Goal: Information Seeking & Learning: Find specific fact

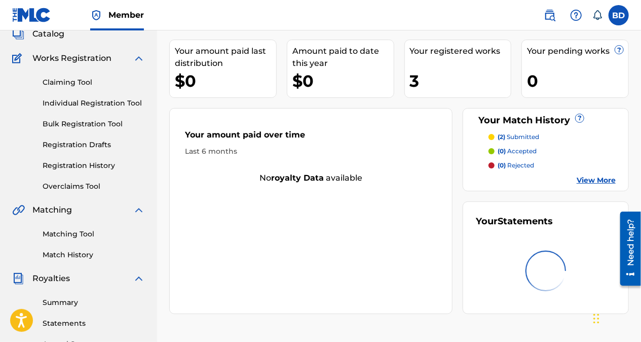
scroll to position [65, 0]
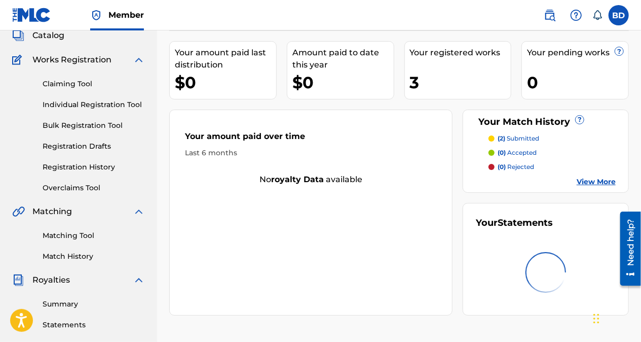
click at [448, 79] on div "3" at bounding box center [460, 82] width 101 height 23
click at [601, 179] on link "View More" at bounding box center [596, 181] width 39 height 11
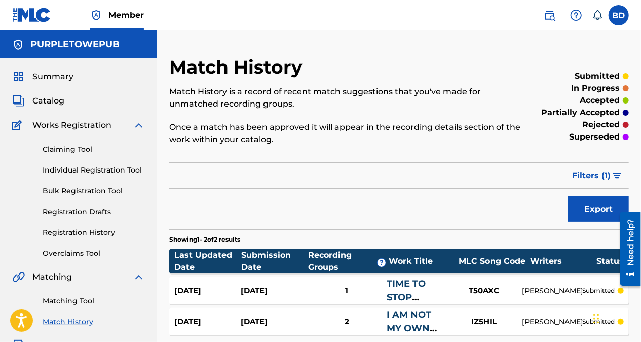
click at [552, 19] on img at bounding box center [550, 15] width 12 height 12
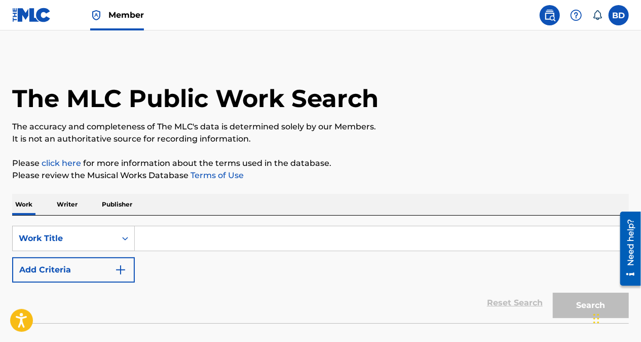
click at [131, 203] on p "Publisher" at bounding box center [117, 204] width 37 height 21
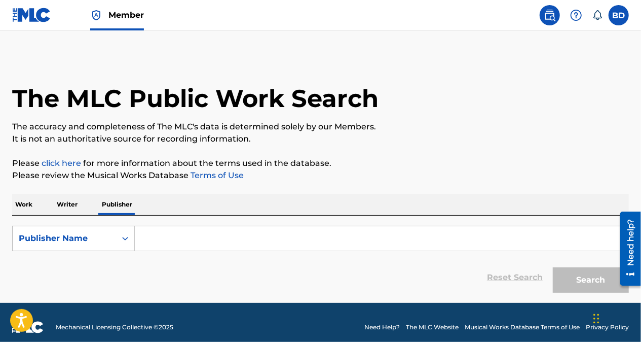
click at [195, 239] on input "Search Form" at bounding box center [382, 238] width 494 height 24
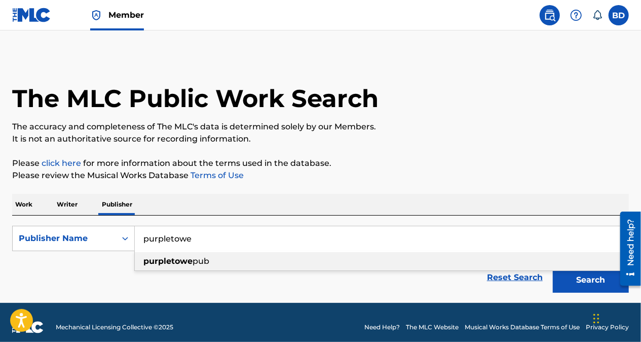
click at [205, 264] on span "pub" at bounding box center [201, 261] width 17 height 10
type input "purpletowepub"
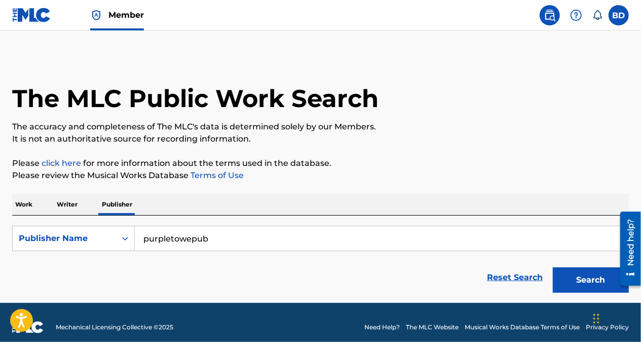
click at [590, 280] on button "Search" at bounding box center [591, 279] width 76 height 25
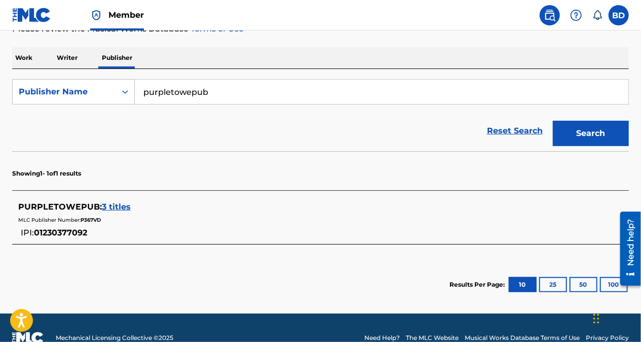
scroll to position [150, 0]
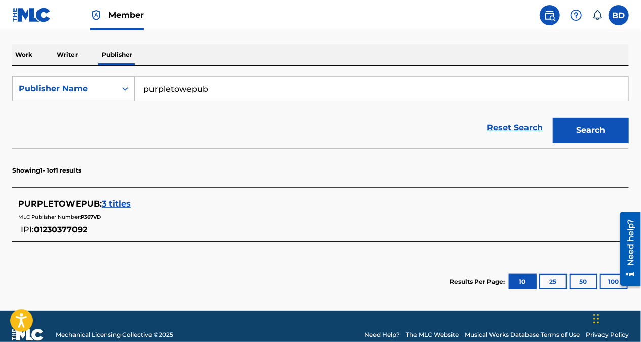
click at [122, 210] on div "MLC Publisher Number: P367VD" at bounding box center [307, 216] width 579 height 12
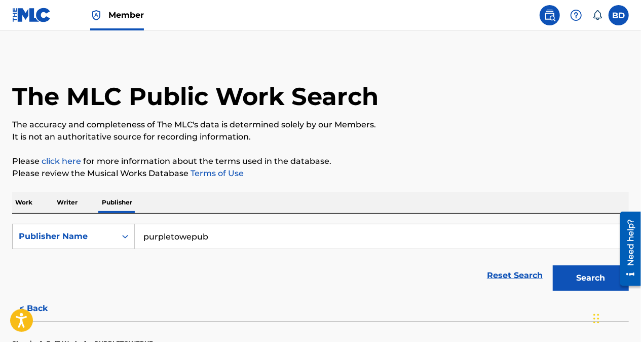
scroll to position [0, 0]
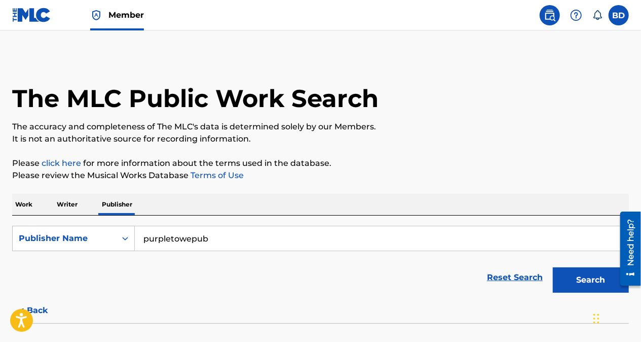
click at [25, 206] on p "Work" at bounding box center [23, 204] width 23 height 21
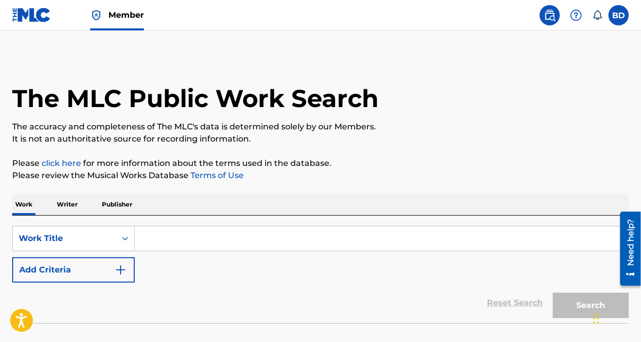
click at [621, 22] on label at bounding box center [619, 15] width 20 height 20
click at [619, 15] on input "BD [PERSON_NAME] [EMAIL_ADDRESS][DOMAIN_NAME] Notification Preferences Profile …" at bounding box center [619, 15] width 0 height 0
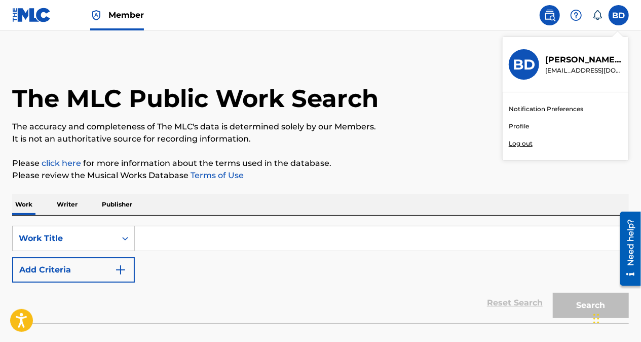
click at [528, 143] on div "Member BD BD [PERSON_NAME] [PERSON_NAME][EMAIL_ADDRESS][DOMAIN_NAME] Notificati…" at bounding box center [320, 204] width 641 height 409
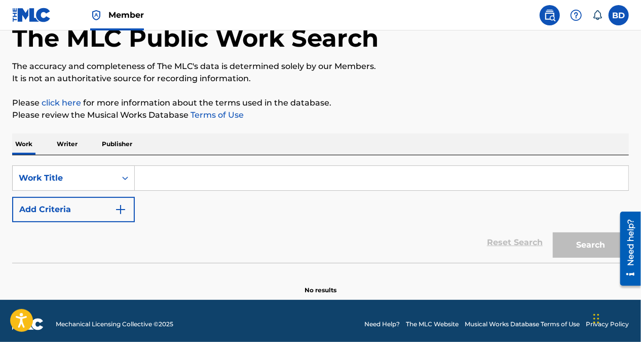
scroll to position [62, 0]
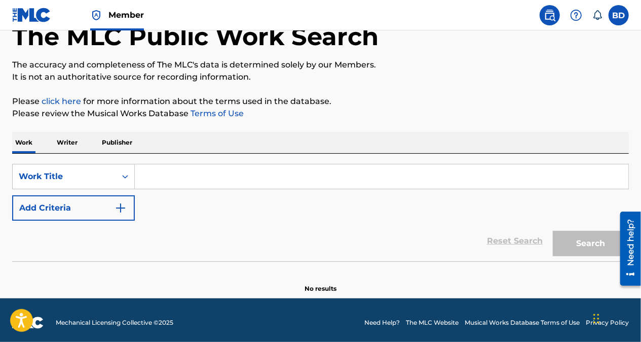
click at [579, 17] on img at bounding box center [576, 15] width 12 height 12
click at [624, 15] on label at bounding box center [619, 15] width 20 height 20
click at [619, 15] on input "BD [PERSON_NAME] [EMAIL_ADDRESS][DOMAIN_NAME] Notification Preferences Profile …" at bounding box center [619, 15] width 0 height 0
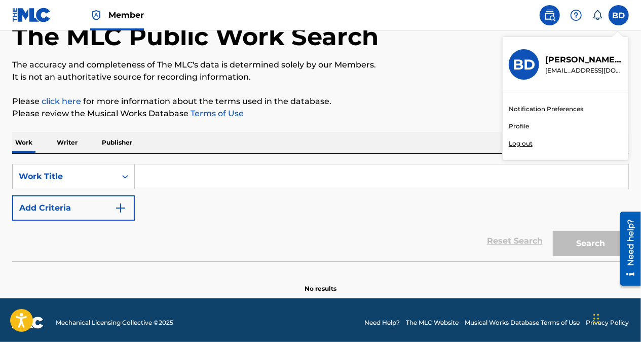
click at [567, 112] on div "Member BD BD [PERSON_NAME] [PERSON_NAME][EMAIL_ADDRESS][DOMAIN_NAME] Notificati…" at bounding box center [320, 142] width 641 height 409
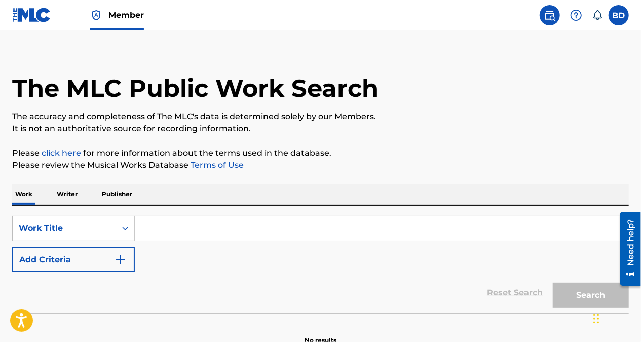
scroll to position [0, 0]
